Goal: Task Accomplishment & Management: Manage account settings

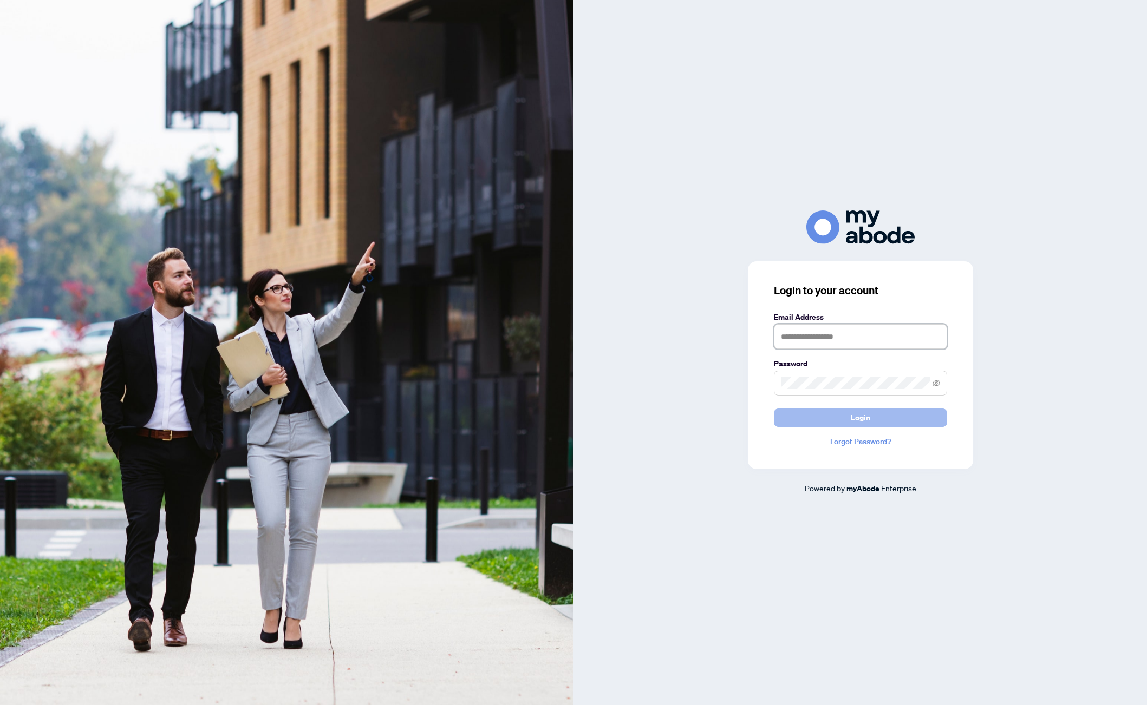
type input "**********"
click at [831, 415] on button "Login" at bounding box center [860, 418] width 173 height 18
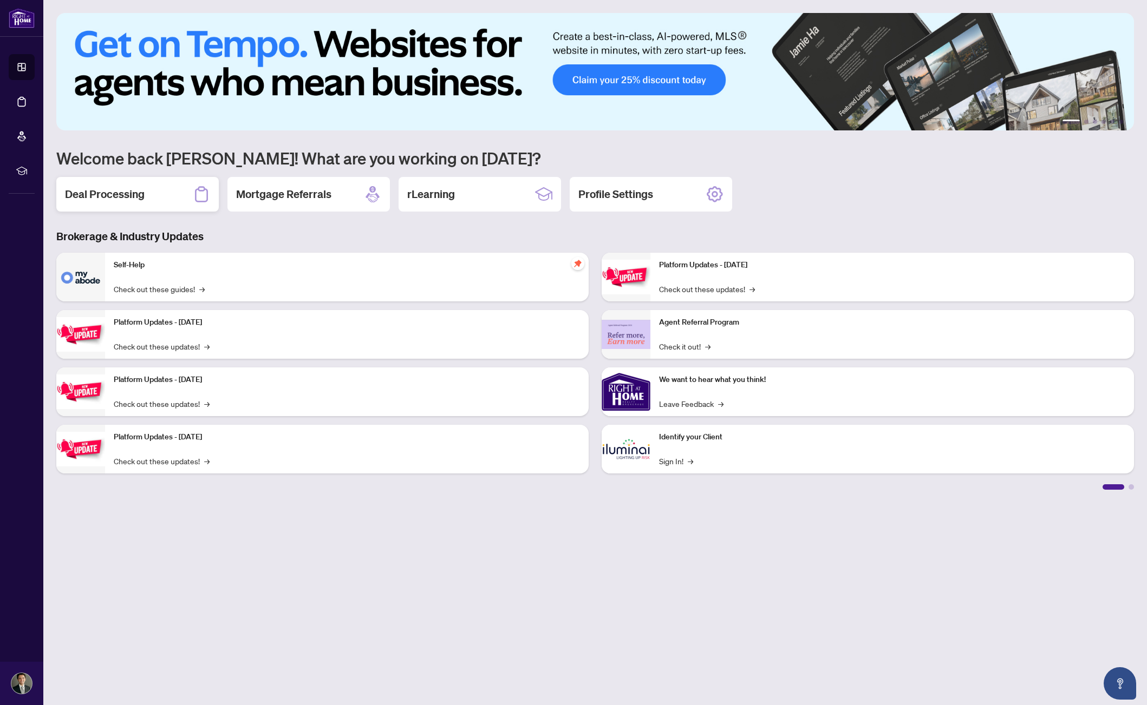
click at [159, 193] on div "Deal Processing" at bounding box center [137, 194] width 162 height 35
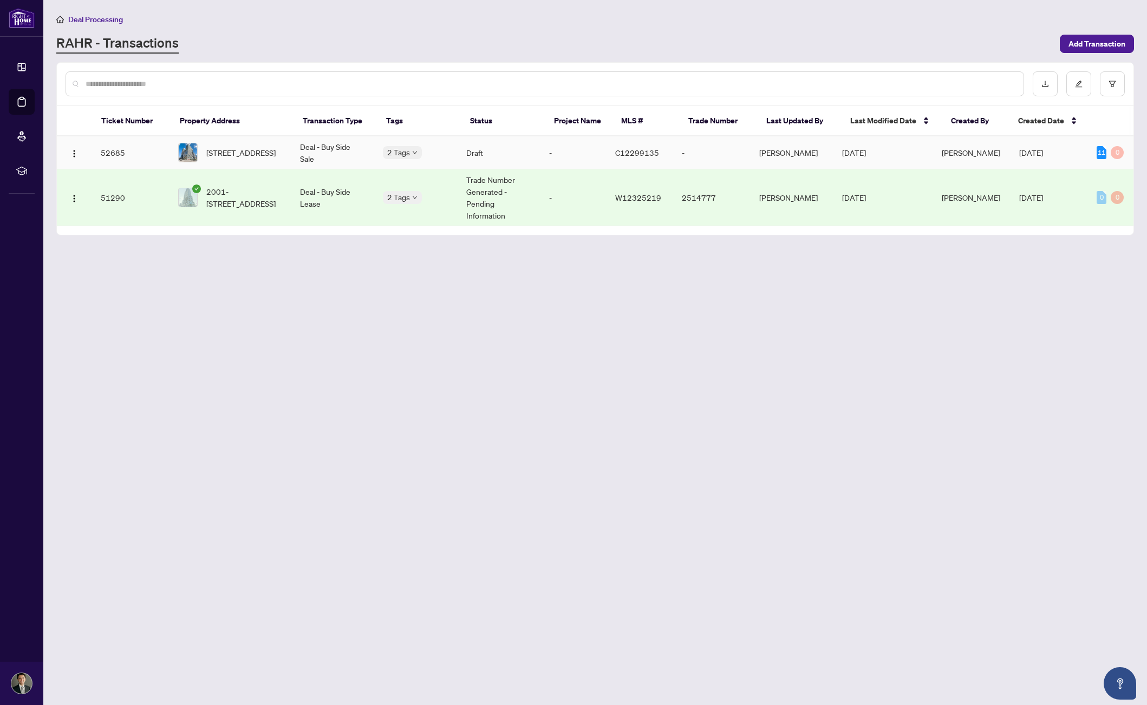
click at [204, 162] on div "665B-135 Lower Sherbourne St, Toronto, Ontario M5A 1Y4, Canada" at bounding box center [230, 152] width 104 height 19
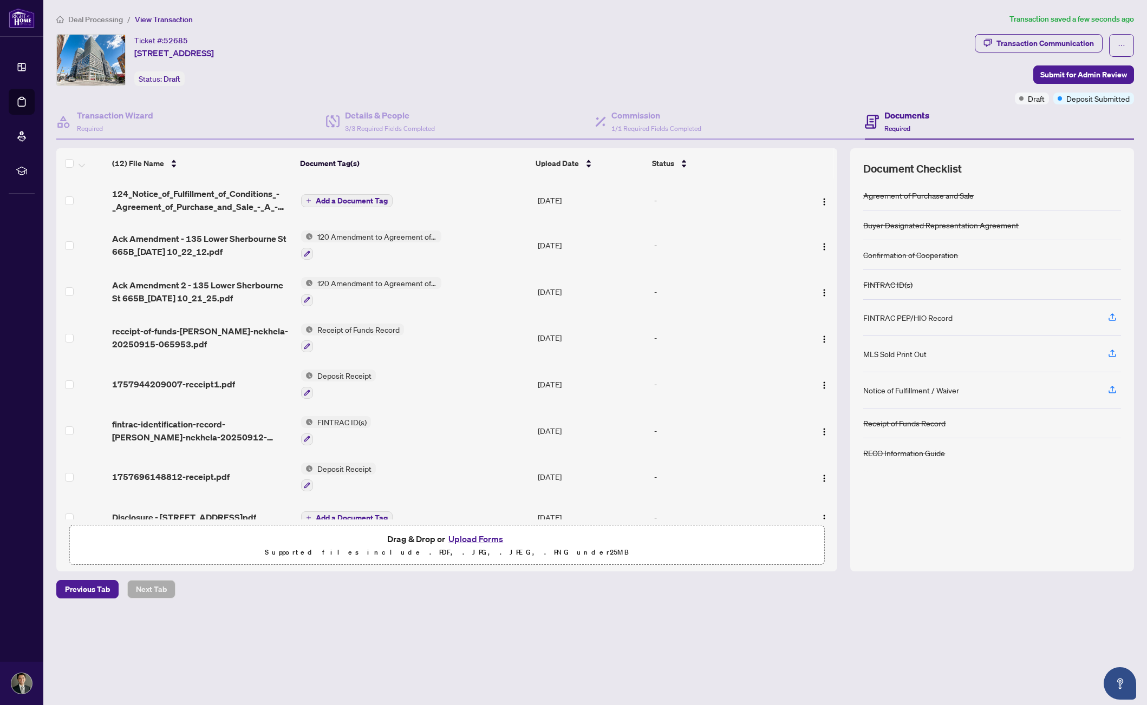
click at [243, 197] on span "124_Notice_of_Fulfillment_of_Conditions_-_Agreement_of_Purchase_and_Sale_-_A_-_…" at bounding box center [202, 200] width 180 height 26
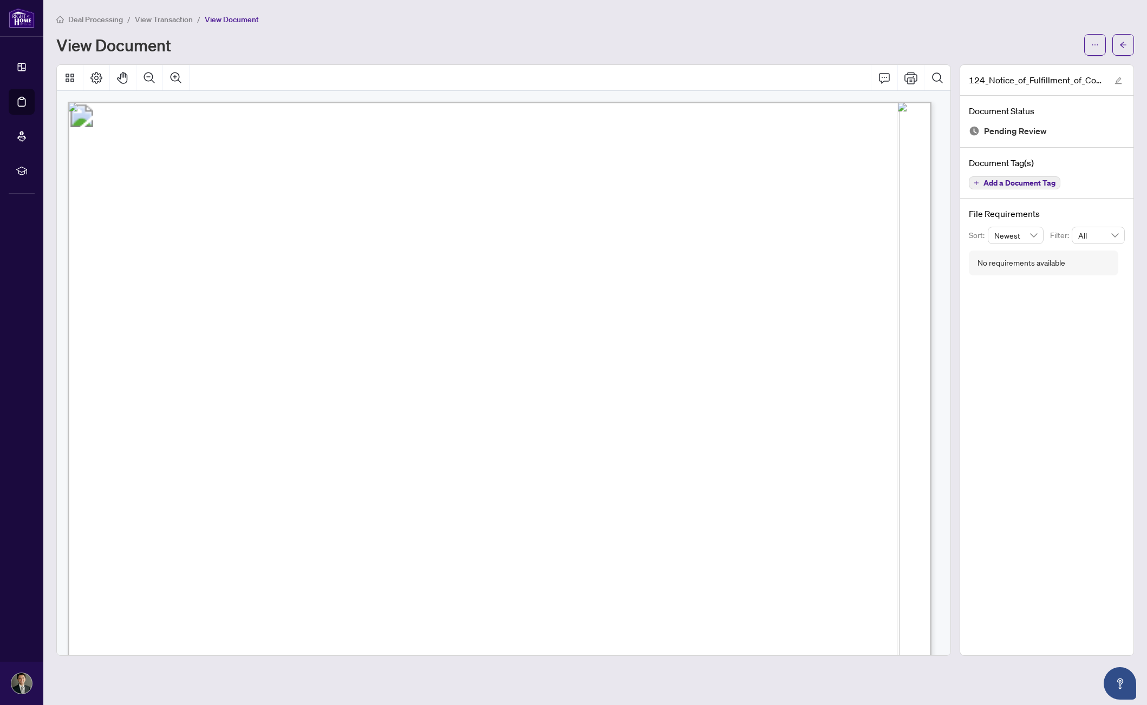
drag, startPoint x: 220, startPoint y: 17, endPoint x: 185, endPoint y: 14, distance: 35.3
click at [217, 18] on span "View Document" at bounding box center [232, 20] width 54 height 10
click at [180, 15] on span "View Transaction" at bounding box center [164, 20] width 58 height 10
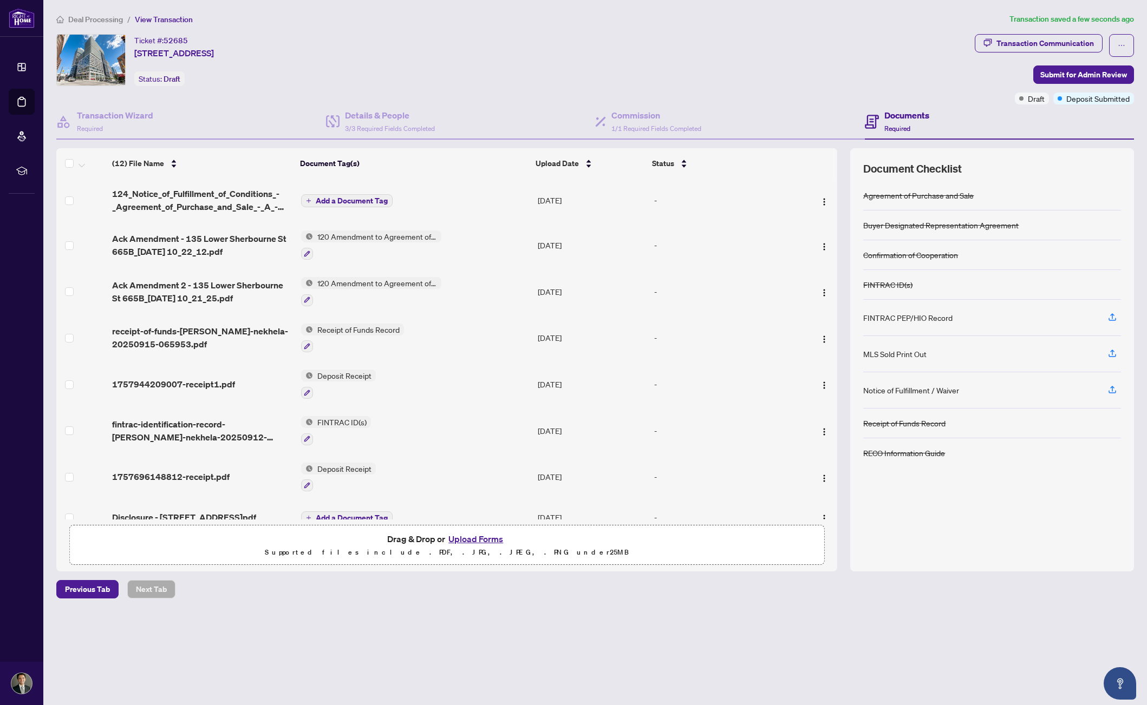
click at [344, 199] on span "Add a Document Tag" at bounding box center [352, 201] width 72 height 8
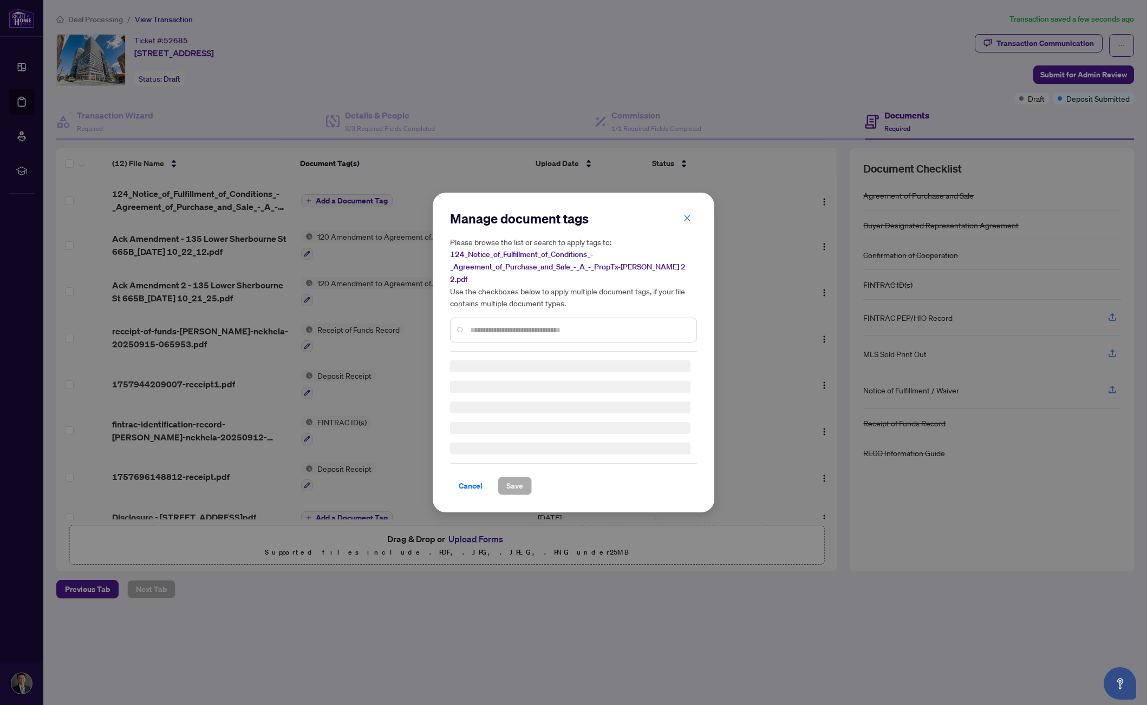
click at [531, 325] on input "text" at bounding box center [579, 330] width 218 height 12
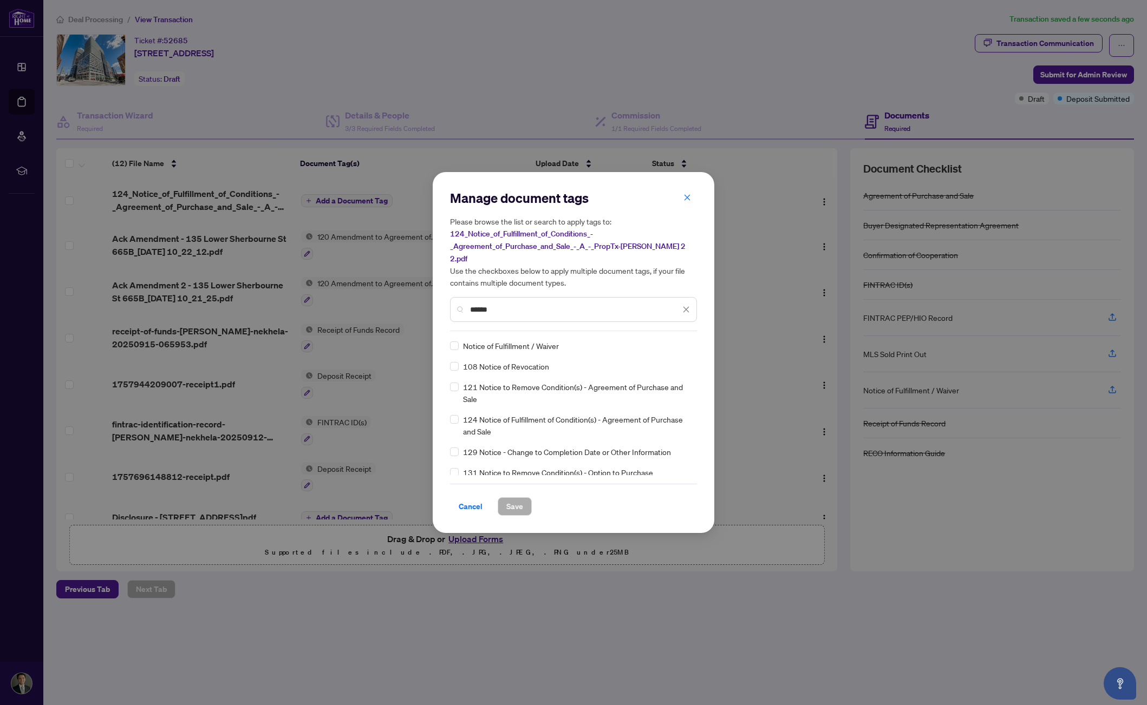
type input "******"
click at [524, 500] on button "Save" at bounding box center [515, 507] width 34 height 18
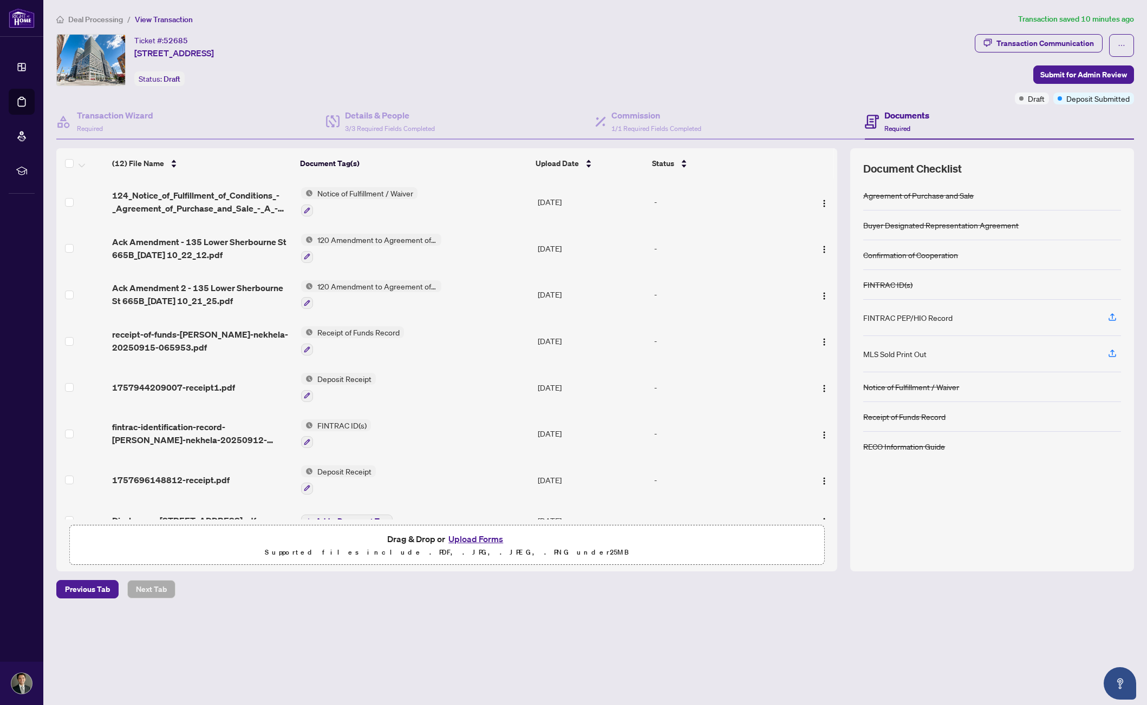
click at [498, 649] on main "Deal Processing / View Transaction Transaction saved 10 minutes ago Ticket #: 5…" at bounding box center [594, 352] width 1103 height 705
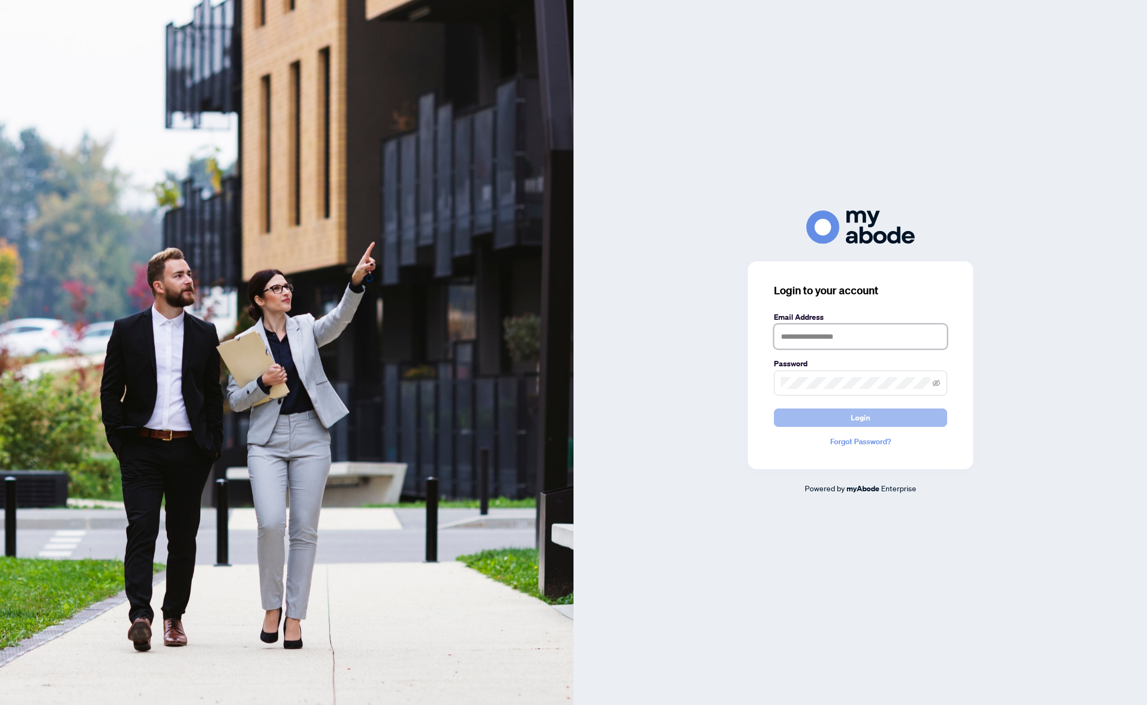
type input "**********"
click at [848, 409] on button "Login" at bounding box center [860, 418] width 173 height 18
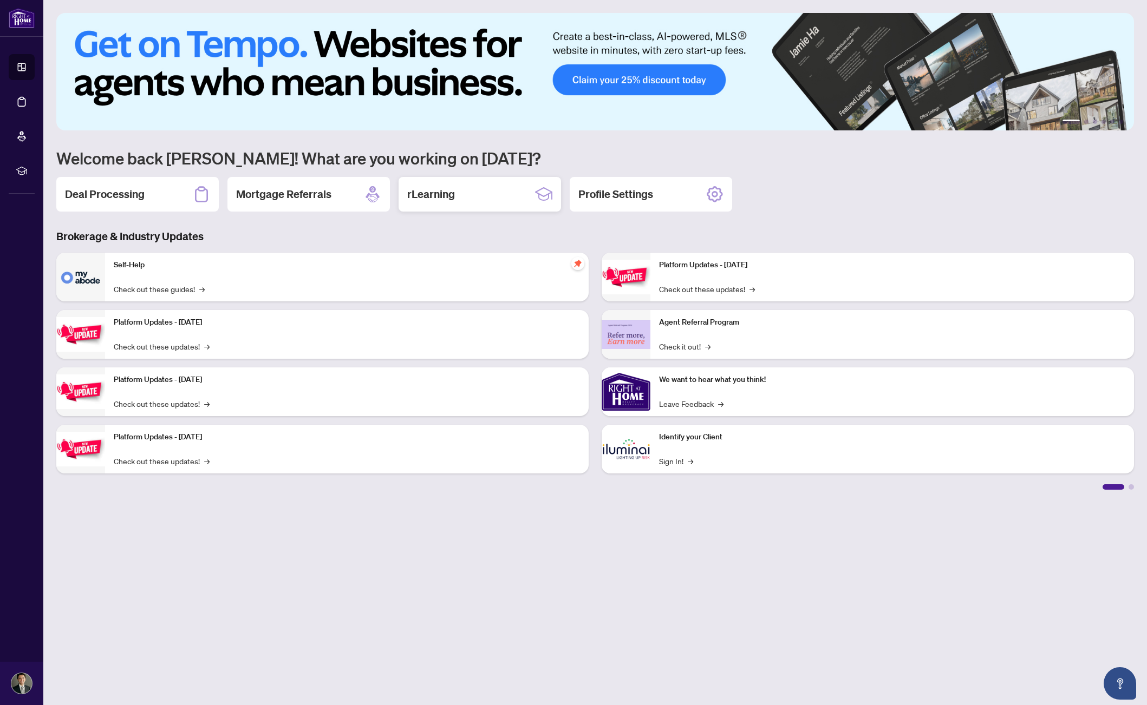
click at [486, 195] on div "rLearning" at bounding box center [479, 194] width 162 height 35
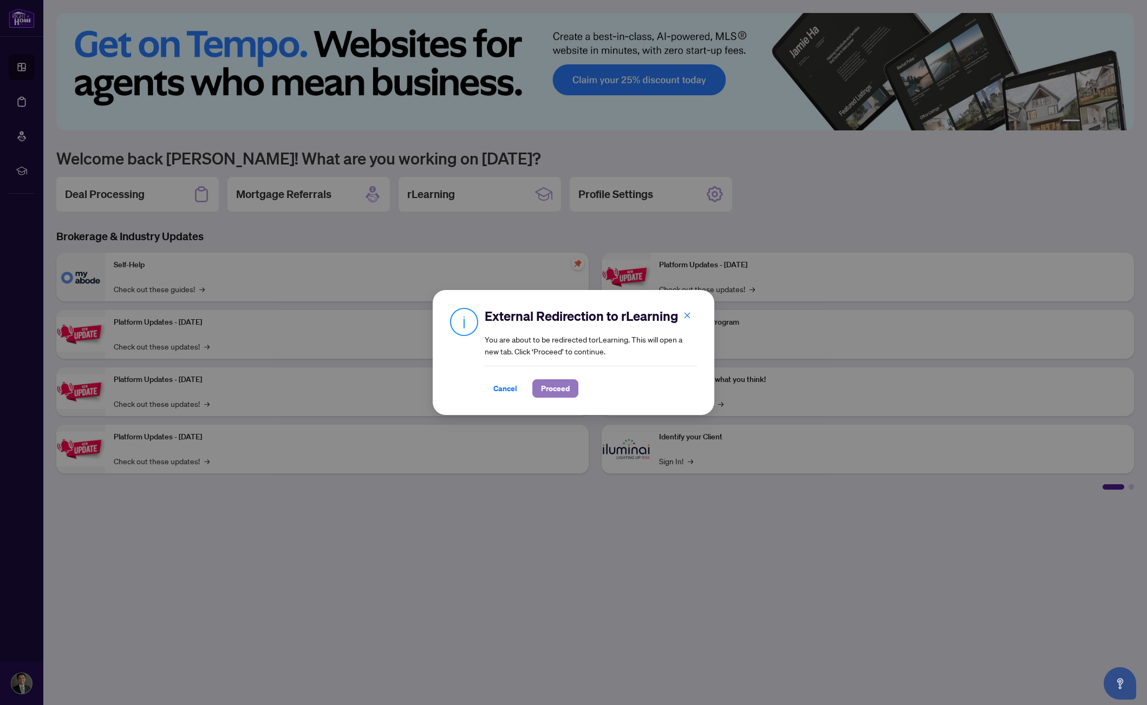
click at [565, 394] on span "Proceed" at bounding box center [555, 388] width 29 height 17
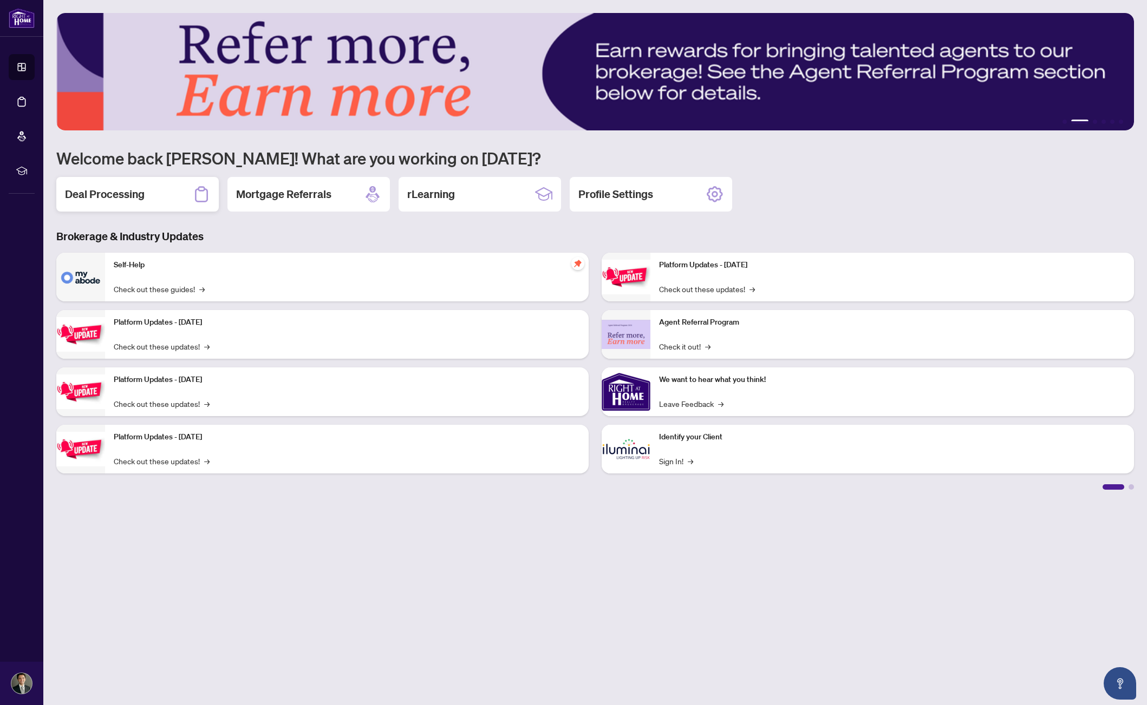
click at [163, 199] on div "Deal Processing" at bounding box center [137, 194] width 162 height 35
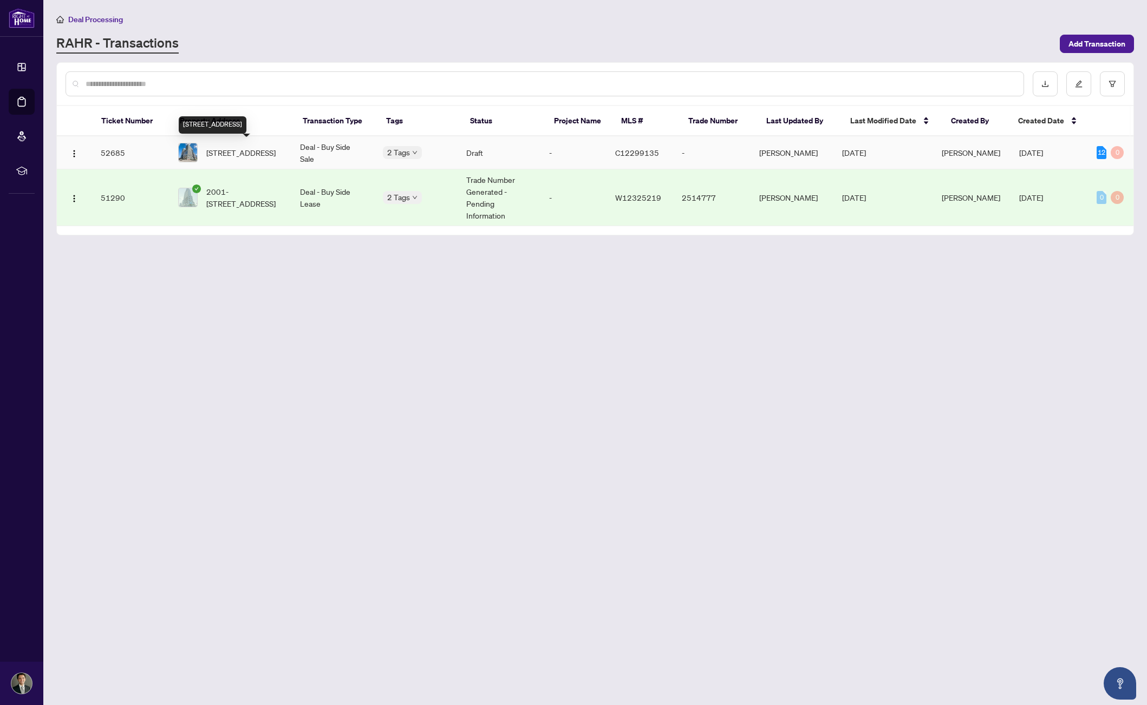
click at [240, 147] on span "665B-135 Lower Sherbourne St, Toronto, Ontario M5A 1Y4, Canada" at bounding box center [240, 153] width 69 height 12
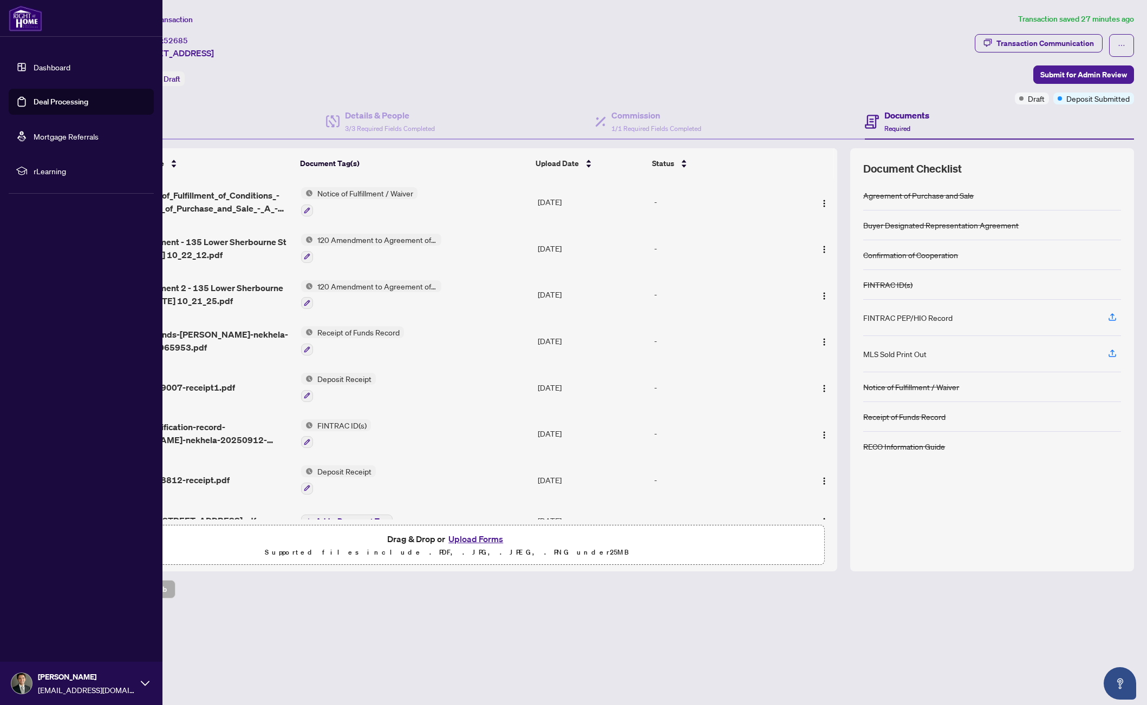
click at [34, 72] on link "Dashboard" at bounding box center [52, 67] width 37 height 10
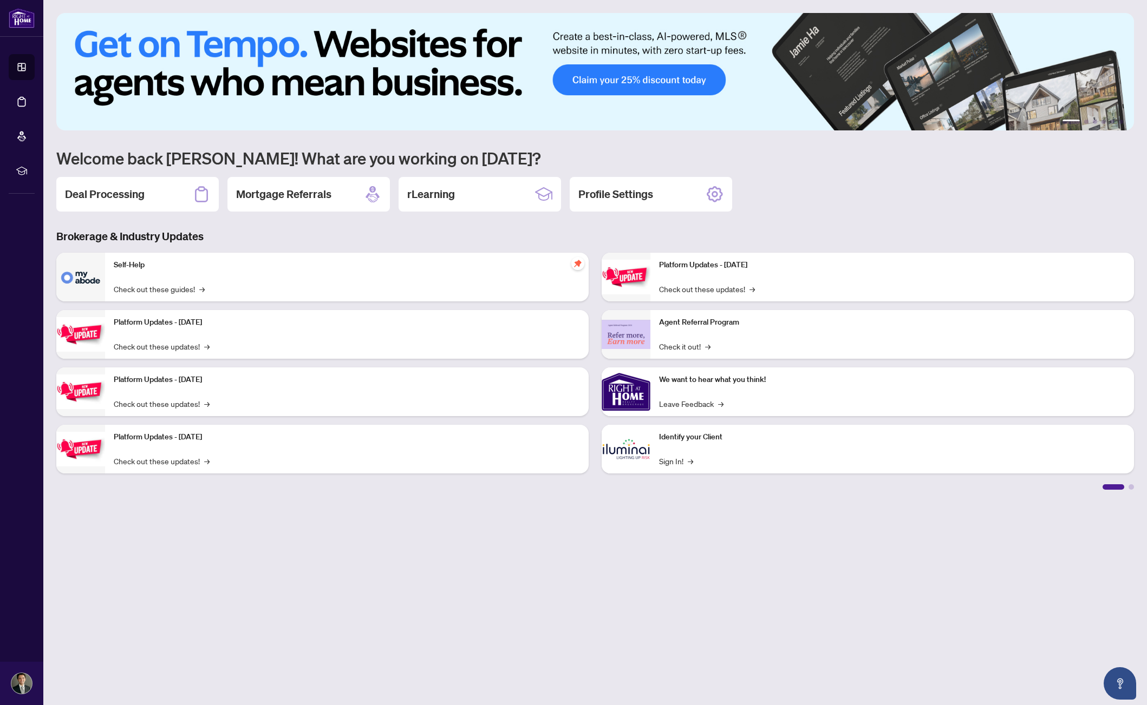
drag, startPoint x: 203, startPoint y: 196, endPoint x: 225, endPoint y: 228, distance: 38.6
click at [203, 196] on icon at bounding box center [201, 194] width 17 height 17
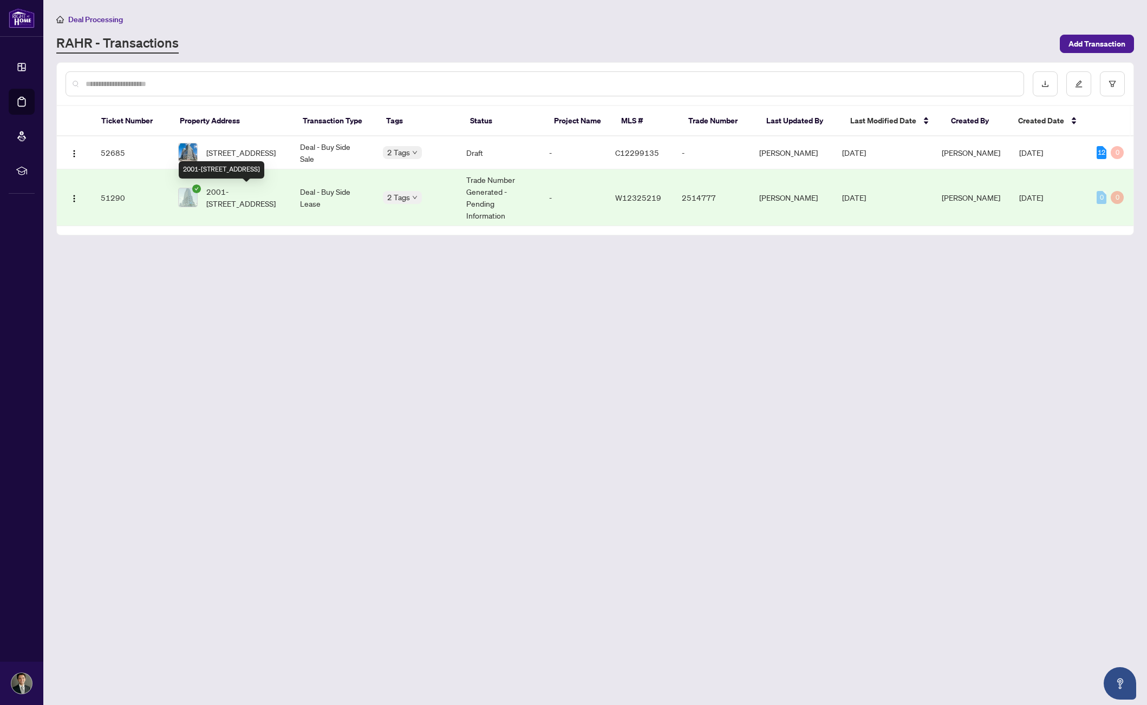
click at [263, 191] on span "2001-[STREET_ADDRESS]" at bounding box center [244, 198] width 76 height 24
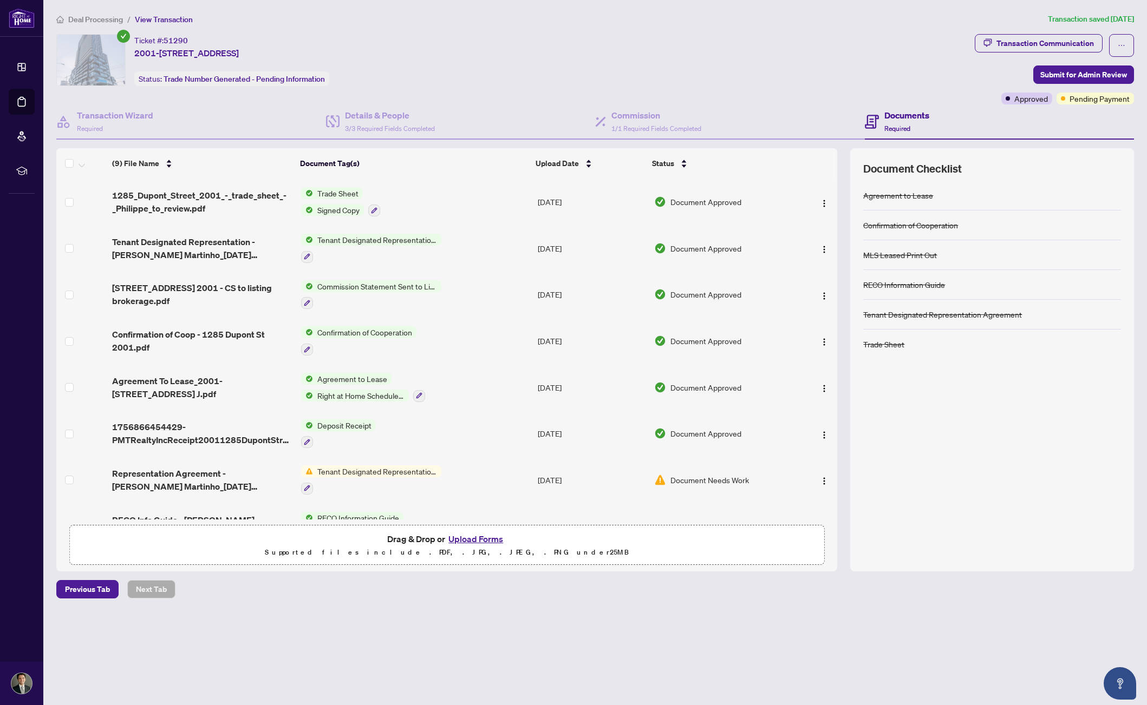
scroll to position [78, 0]
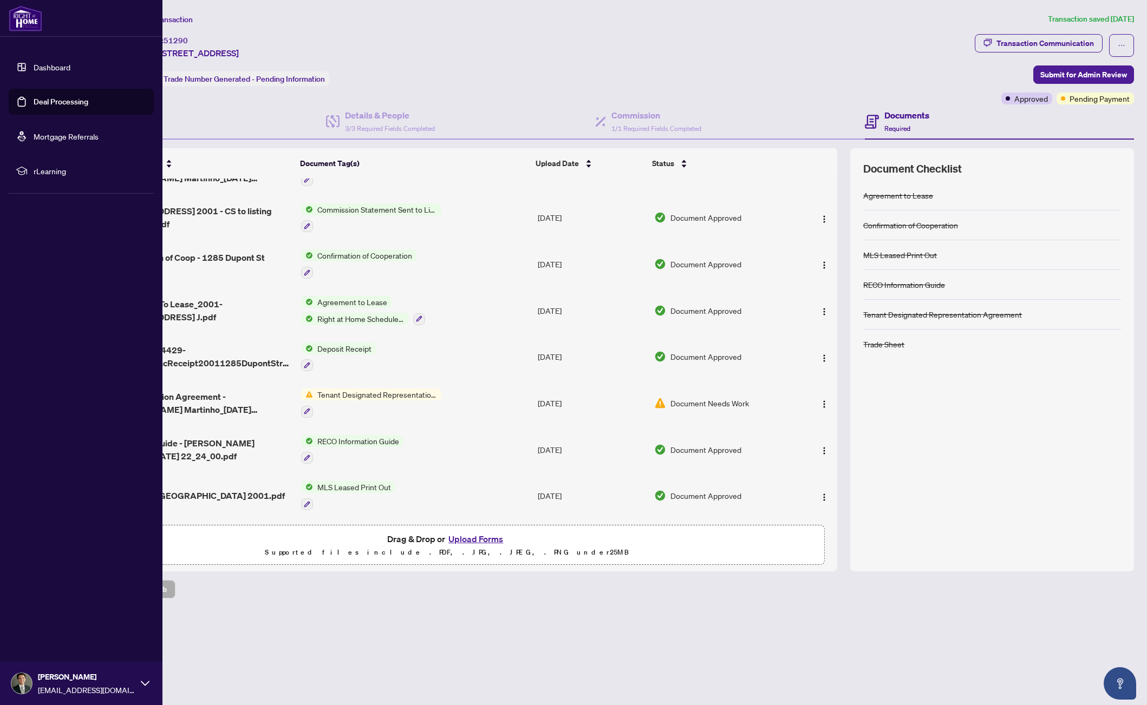
click at [52, 62] on link "Dashboard" at bounding box center [52, 67] width 37 height 10
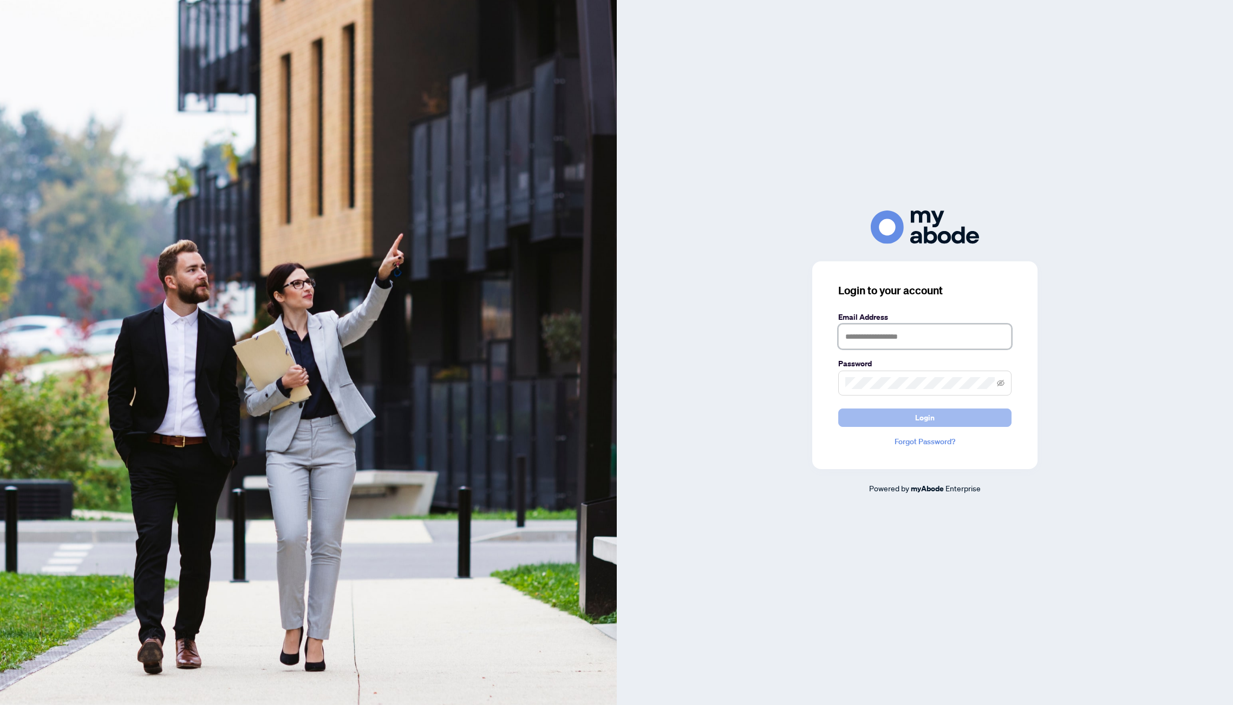
type input "**********"
click at [896, 414] on button "Login" at bounding box center [924, 418] width 173 height 18
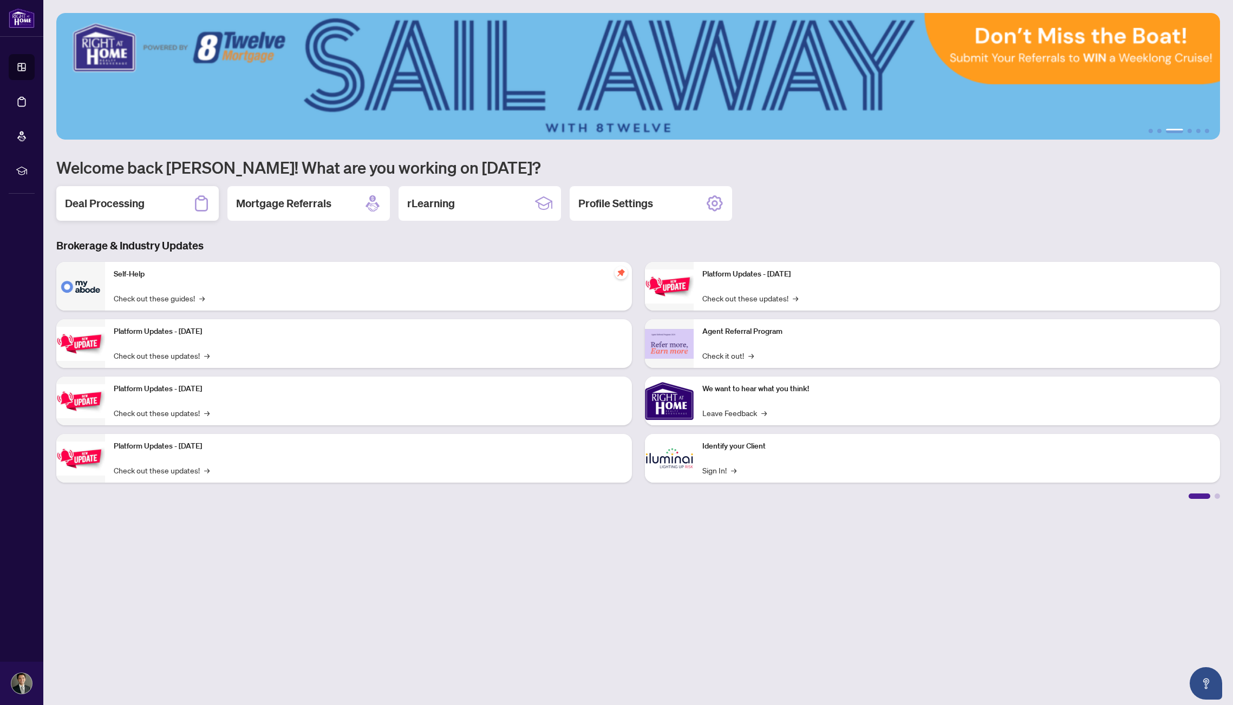
click at [185, 199] on div "Deal Processing" at bounding box center [137, 203] width 162 height 35
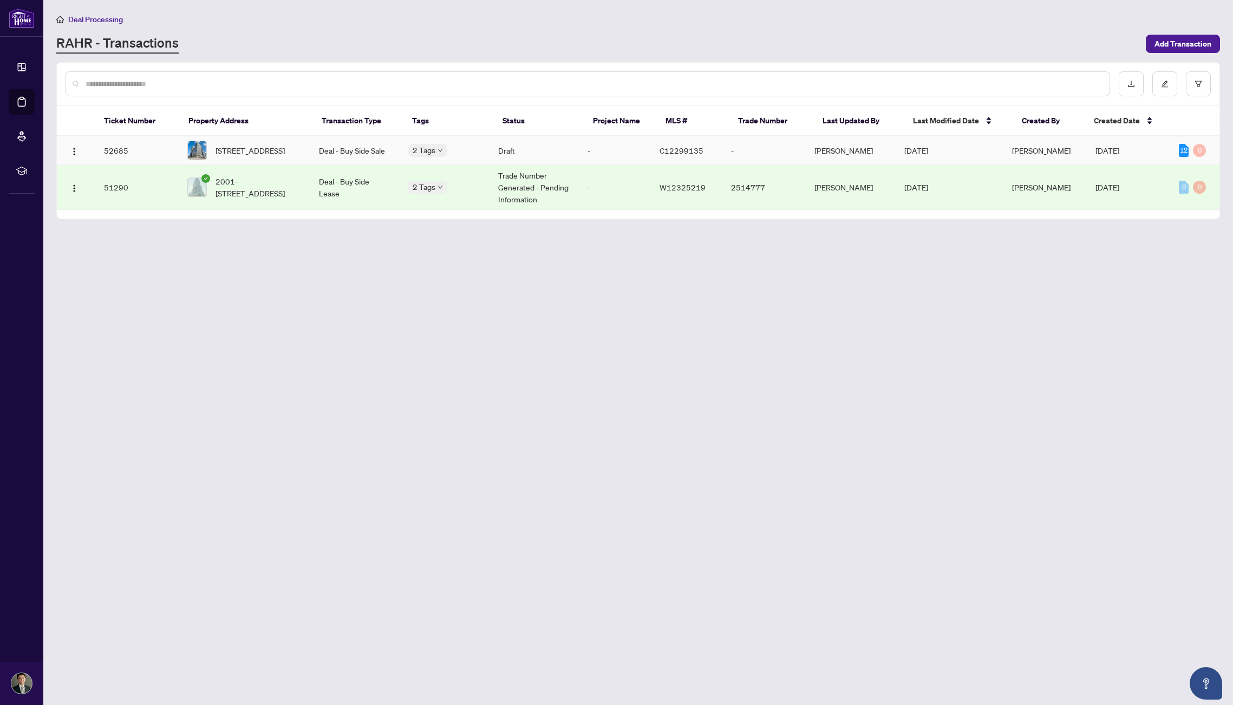
click at [245, 145] on span "[STREET_ADDRESS]" at bounding box center [249, 151] width 69 height 12
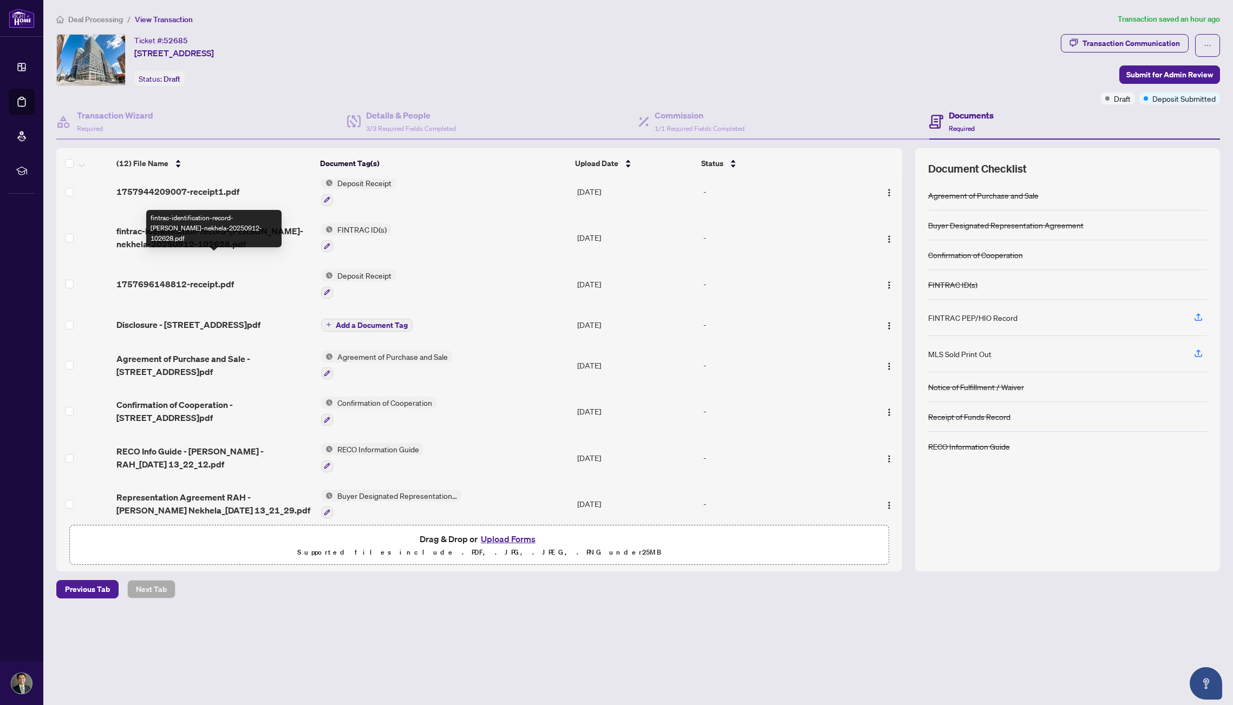
scroll to position [214, 0]
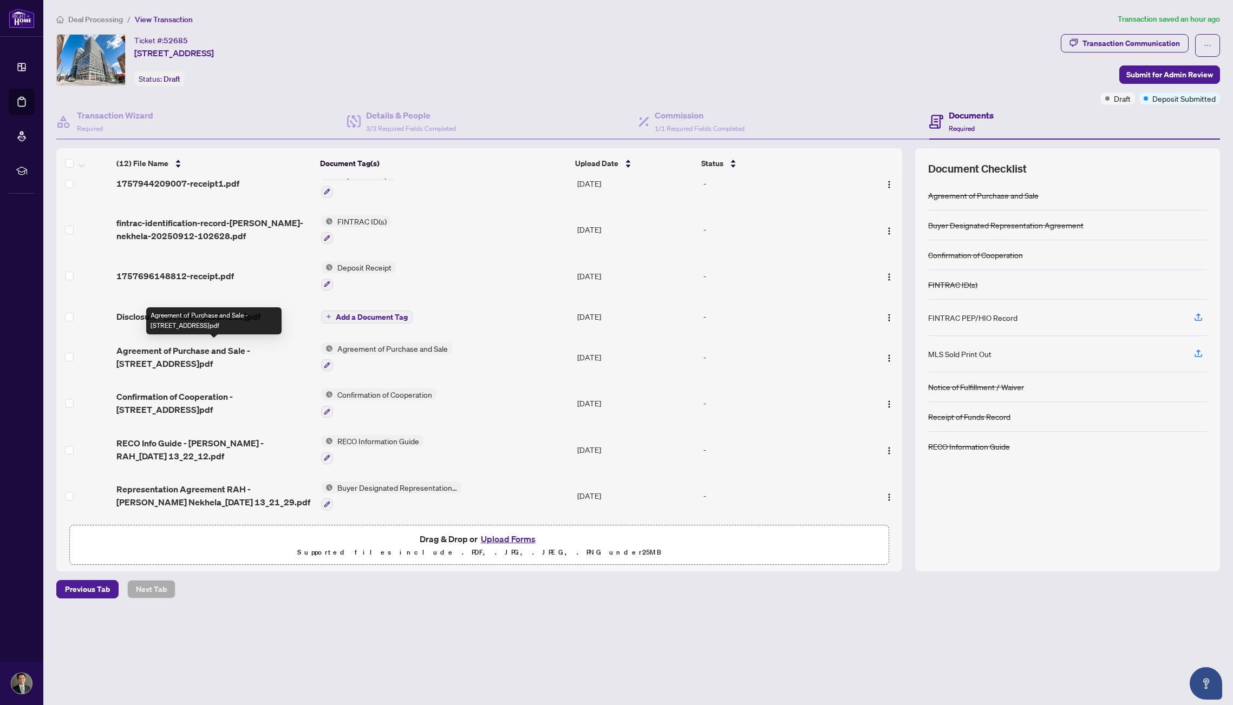
click at [228, 356] on span "Agreement of Purchase and Sale - [STREET_ADDRESS]pdf" at bounding box center [214, 357] width 196 height 26
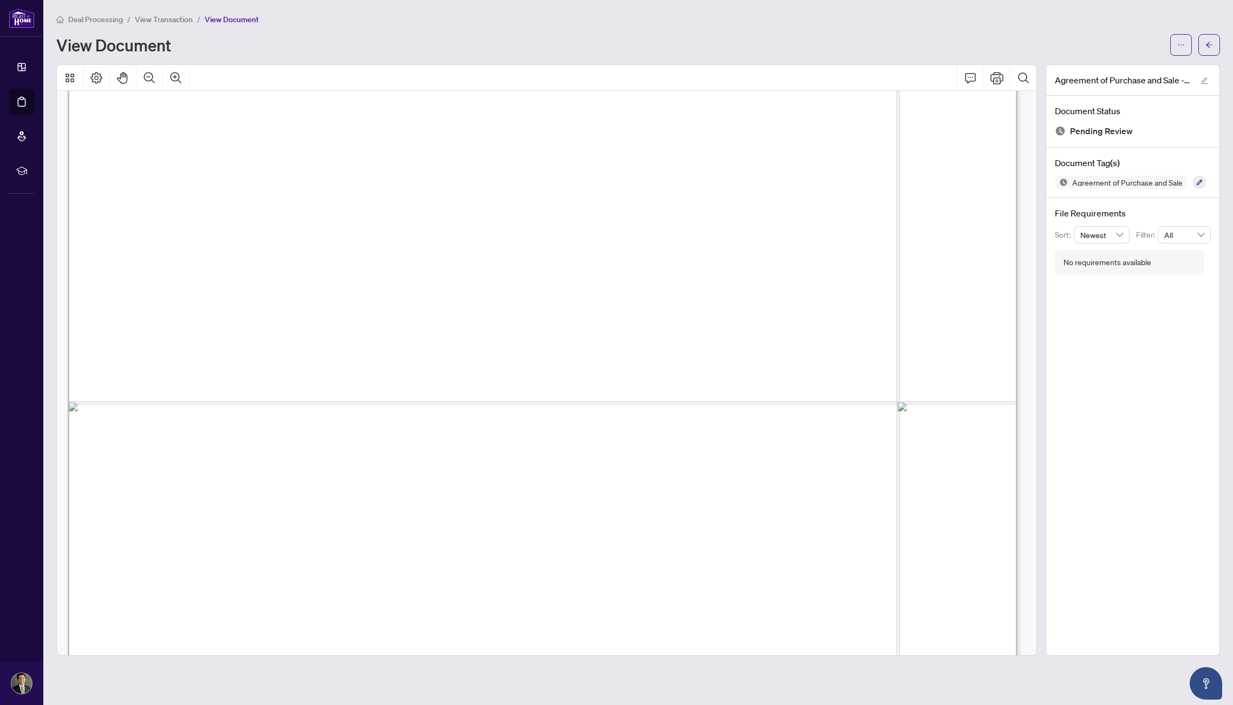
scroll to position [10766, 0]
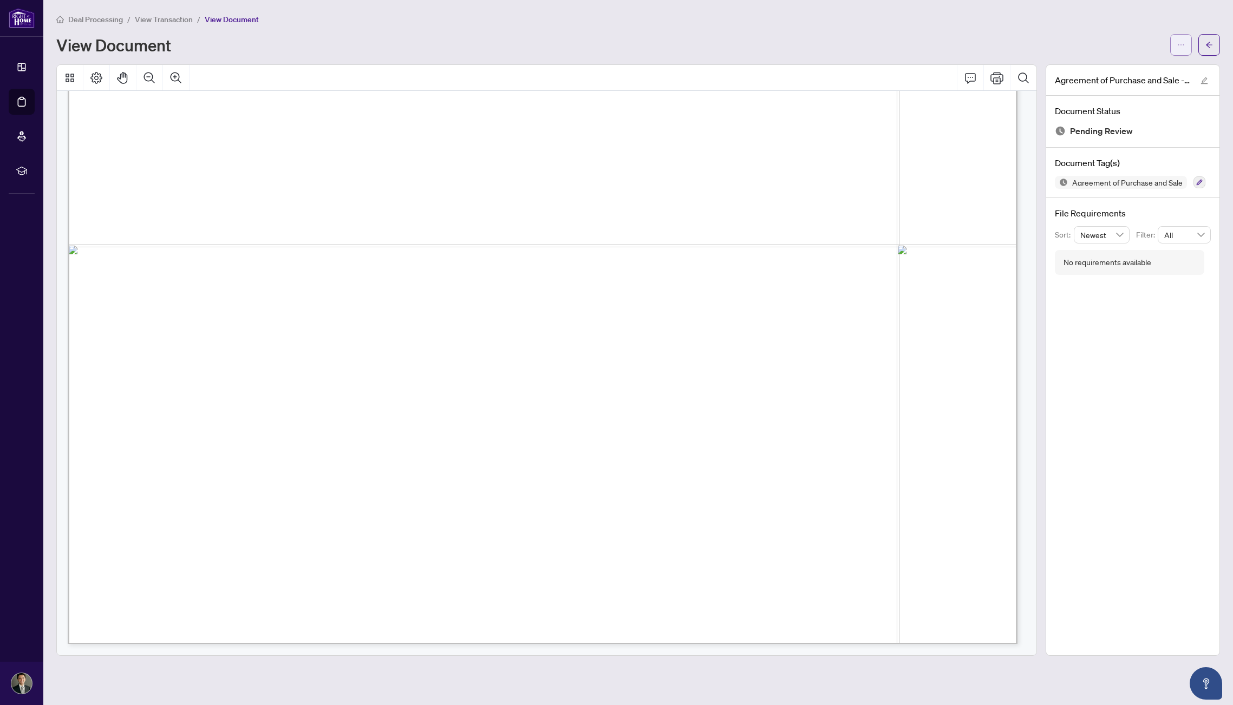
click at [1186, 47] on button "button" at bounding box center [1181, 45] width 22 height 22
click at [1167, 64] on span "Download" at bounding box center [1142, 68] width 82 height 12
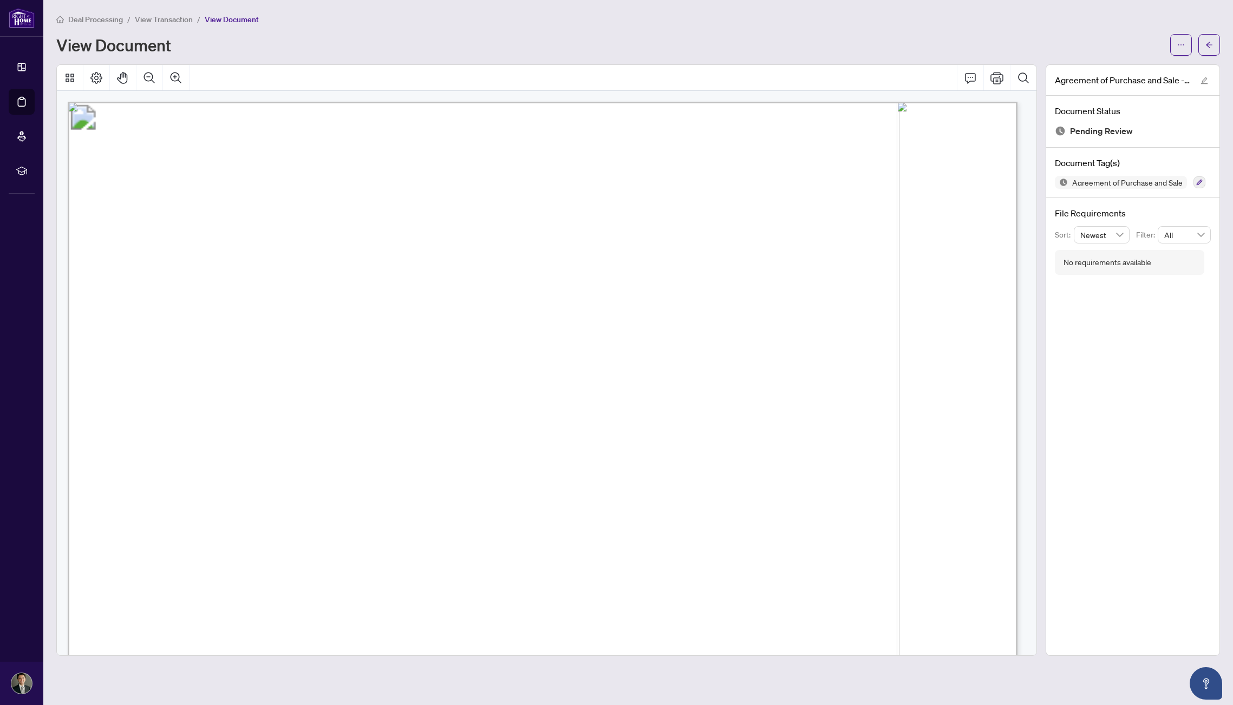
click at [147, 16] on span "View Transaction" at bounding box center [164, 20] width 58 height 10
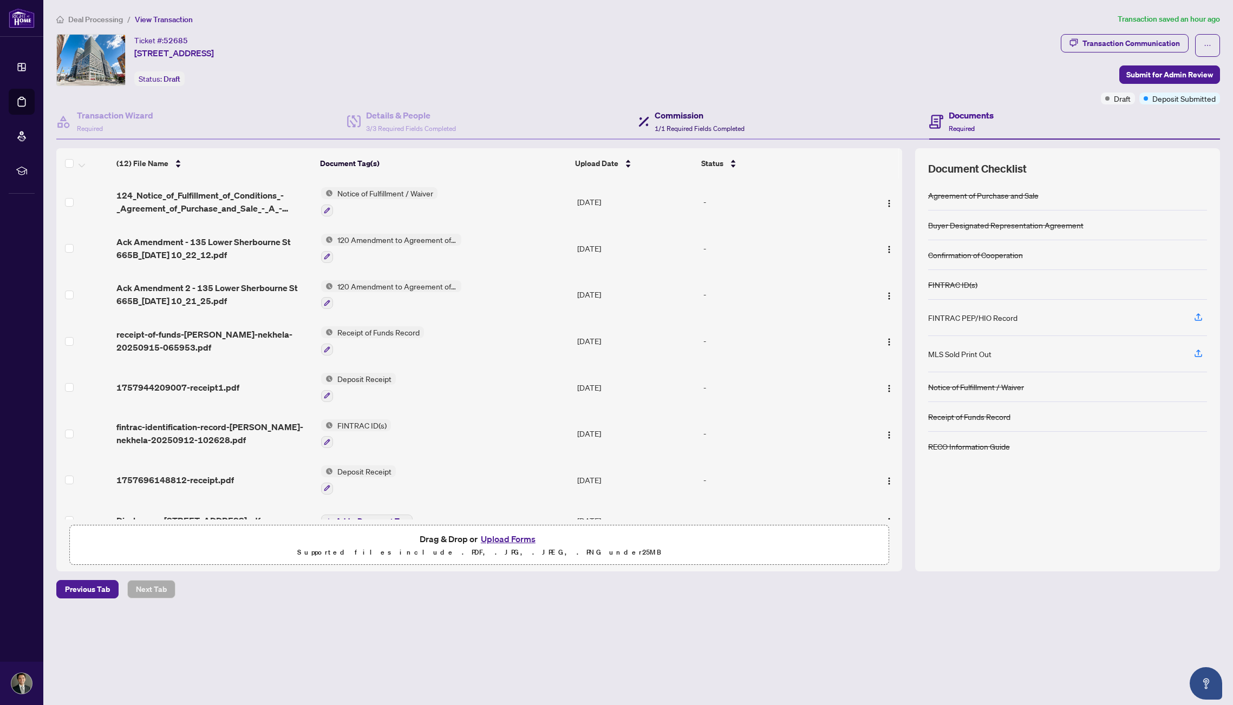
click at [738, 128] on span "1/1 Required Fields Completed" at bounding box center [700, 129] width 90 height 8
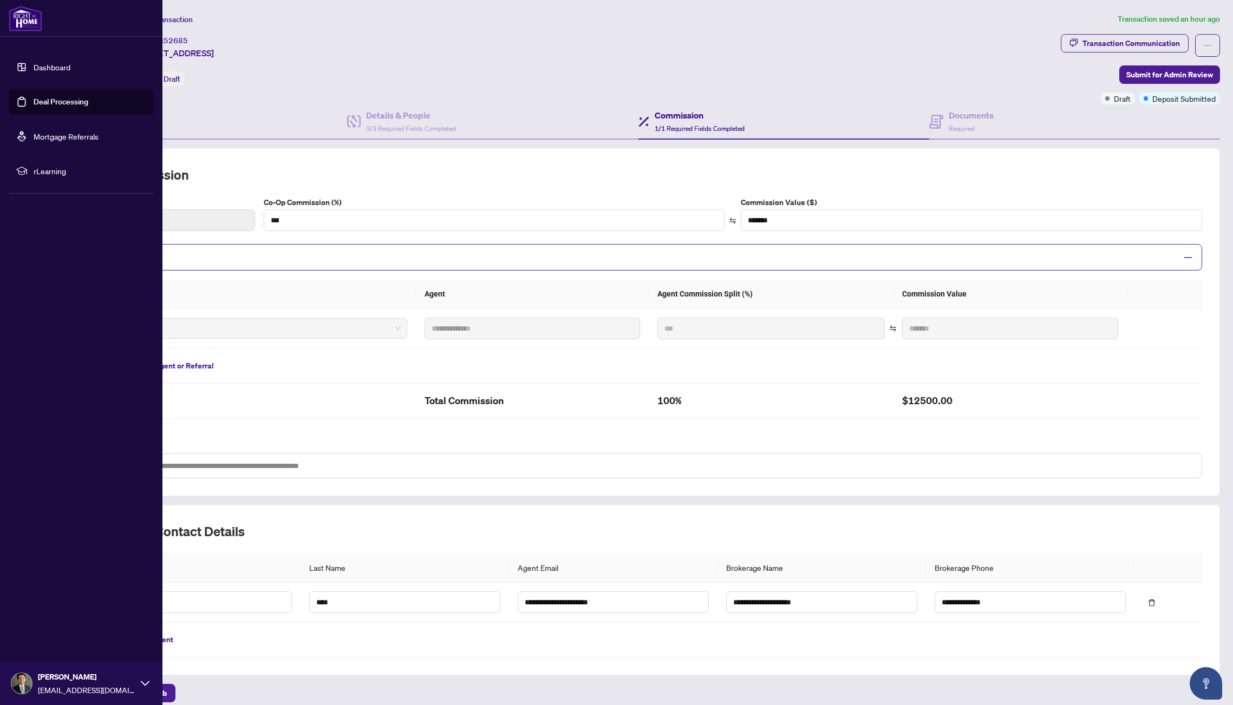
click at [34, 62] on link "Dashboard" at bounding box center [52, 67] width 37 height 10
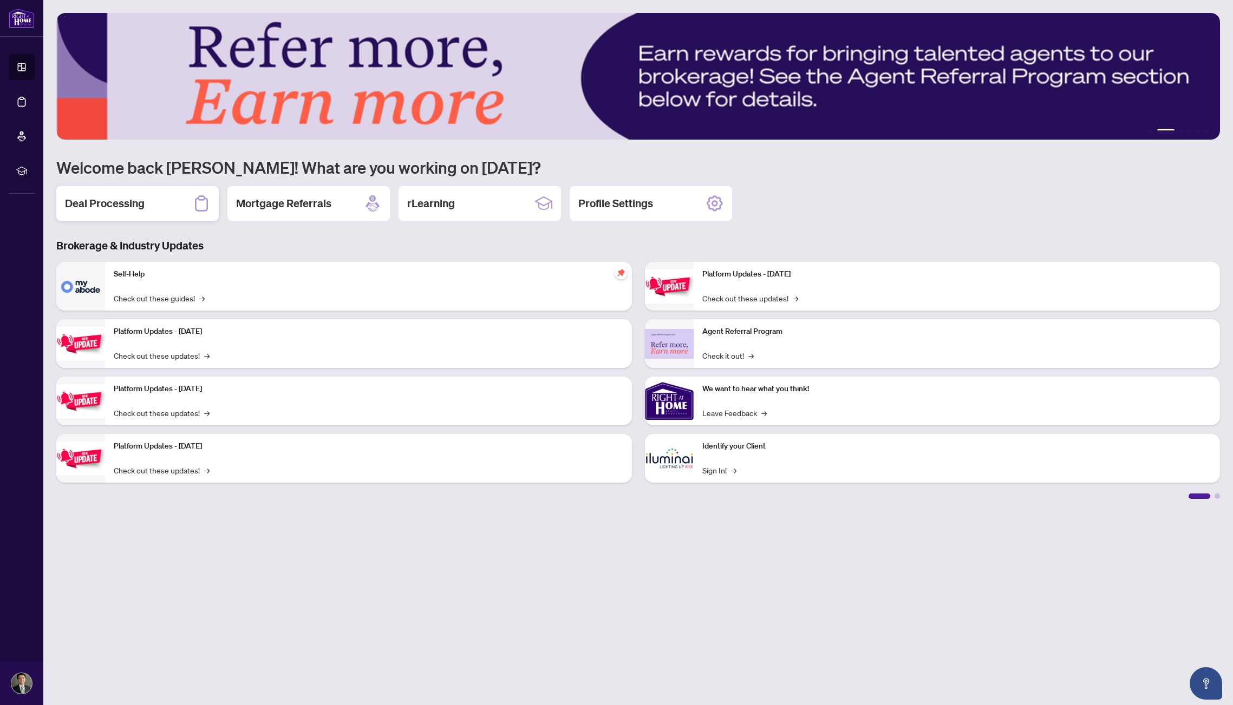
click at [191, 206] on div "Deal Processing" at bounding box center [137, 203] width 162 height 35
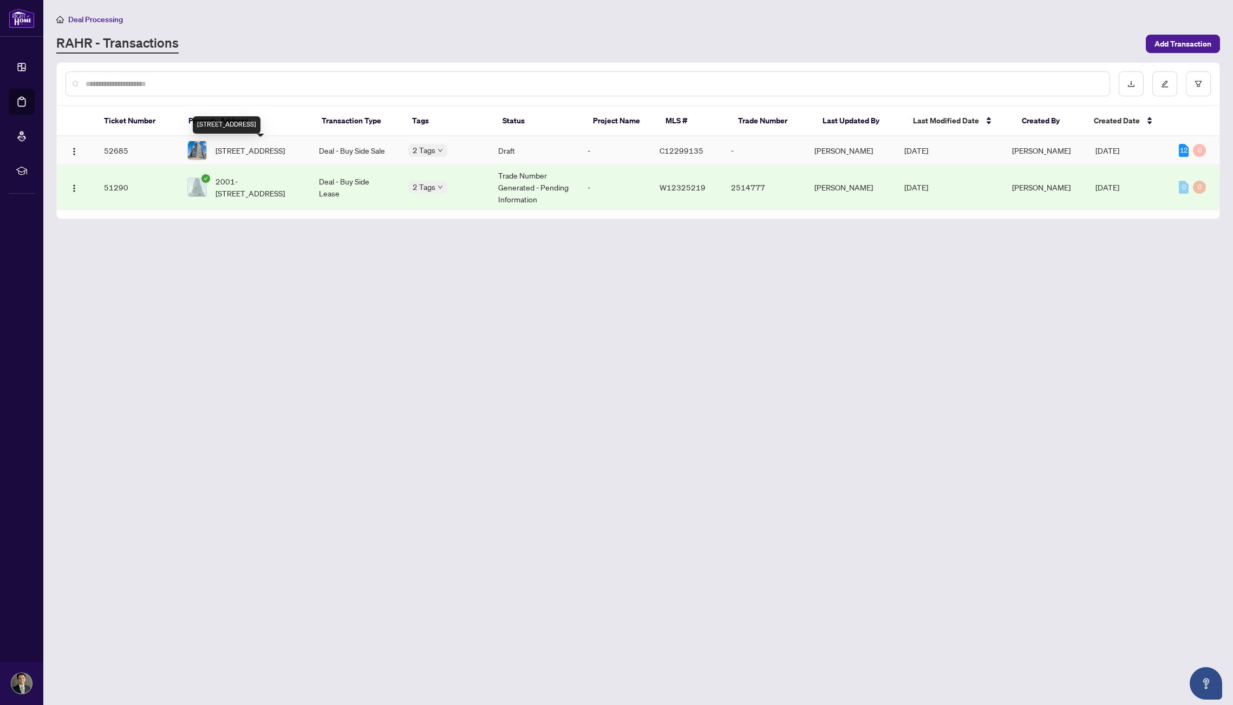
click at [276, 153] on span "[STREET_ADDRESS]" at bounding box center [249, 151] width 69 height 12
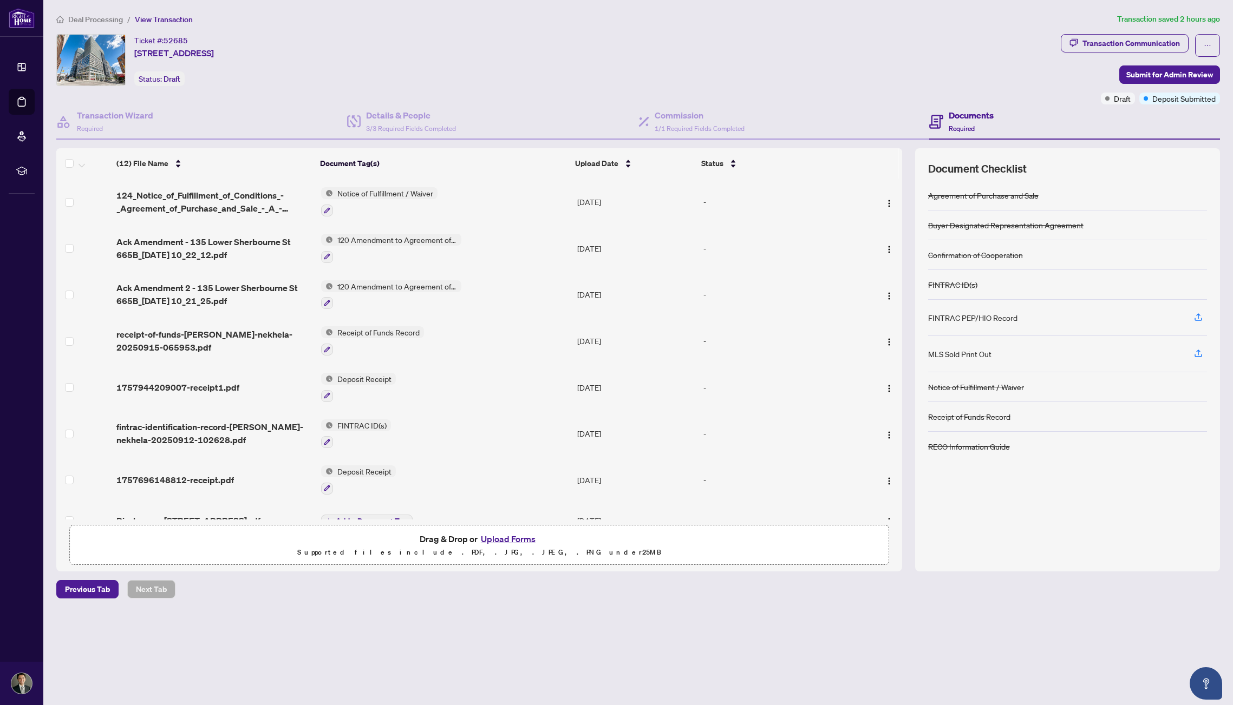
click at [150, 21] on span "View Transaction" at bounding box center [164, 20] width 58 height 10
click at [112, 19] on span "Deal Processing" at bounding box center [95, 20] width 55 height 10
